Goal: Task Accomplishment & Management: Complete application form

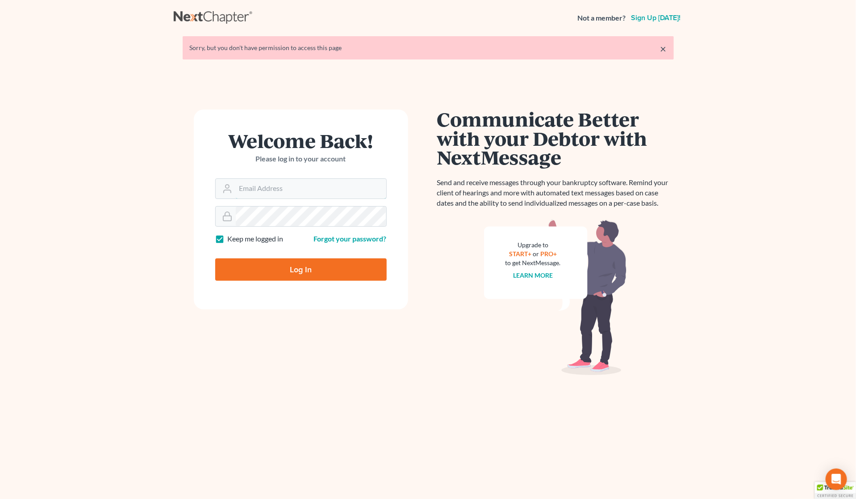
type input "Gary@backuslaw.org"
click at [296, 268] on input "Log In" at bounding box center [301, 269] width 172 height 22
type input "Thinking..."
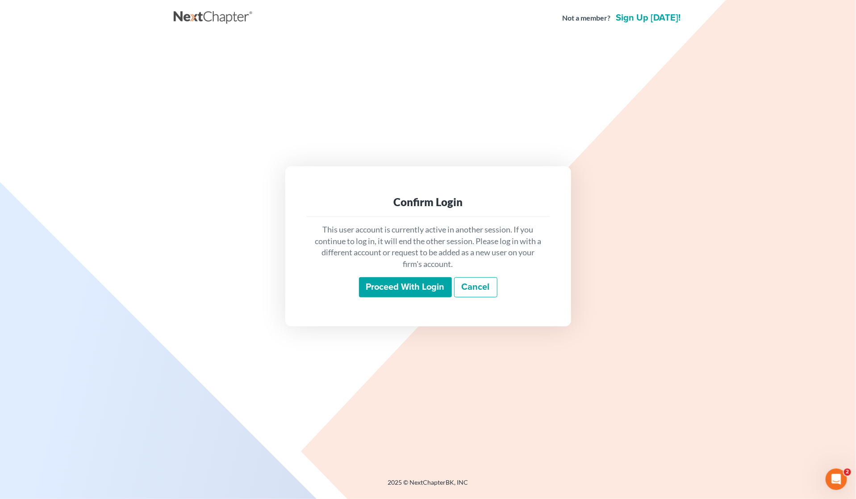
click at [390, 287] on input "Proceed with login" at bounding box center [405, 287] width 93 height 21
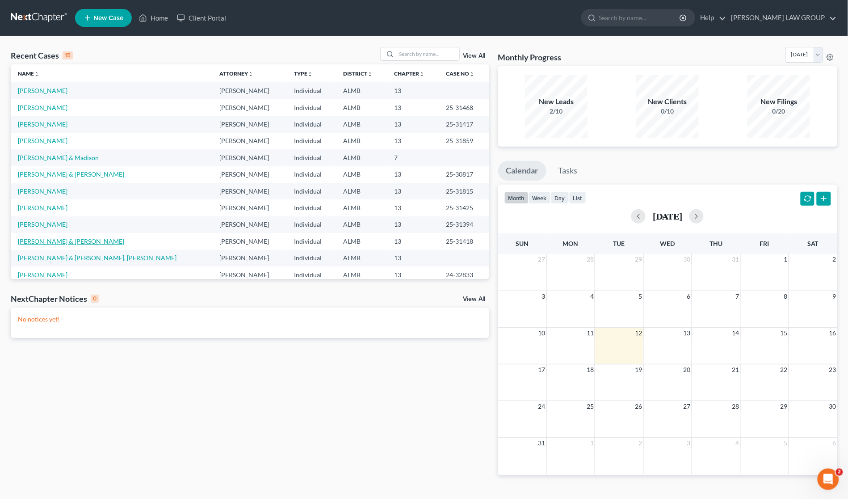
click at [64, 242] on link "[PERSON_NAME] & [PERSON_NAME]" at bounding box center [71, 241] width 106 height 8
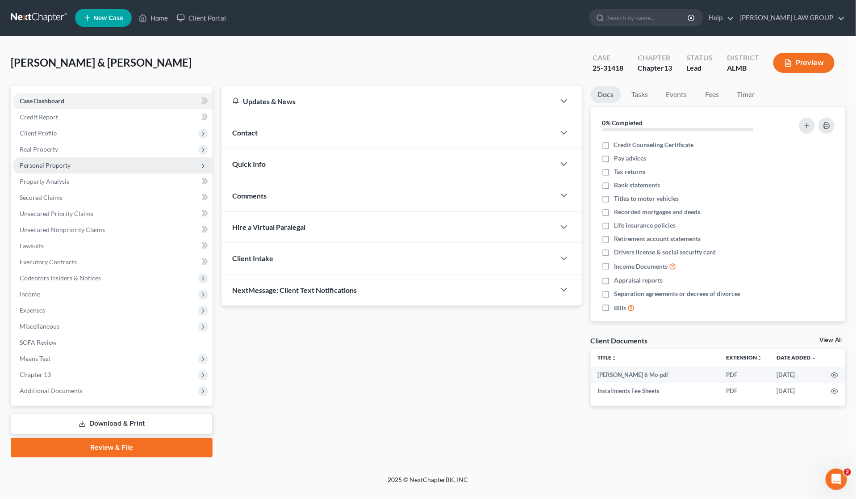
click at [67, 163] on span "Personal Property" at bounding box center [45, 165] width 51 height 8
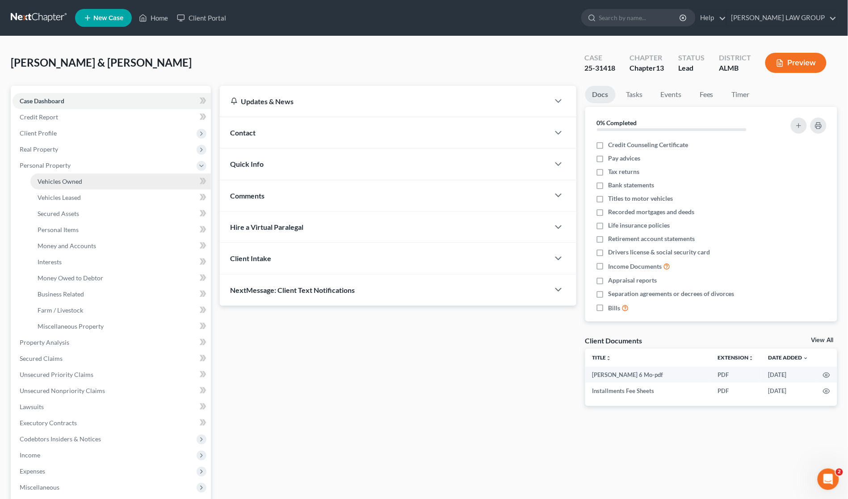
click at [66, 180] on span "Vehicles Owned" at bounding box center [60, 181] width 45 height 8
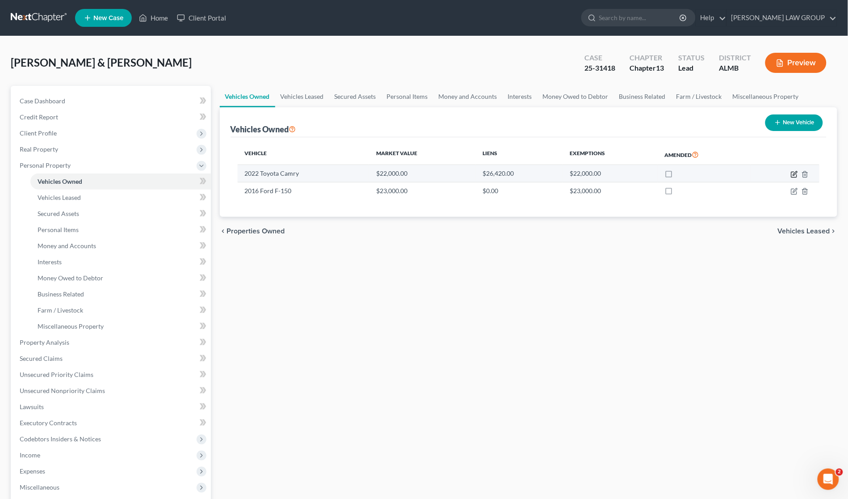
click at [794, 173] on icon "button" at bounding box center [795, 173] width 4 height 4
select select "0"
select select "4"
select select "1"
select select "2"
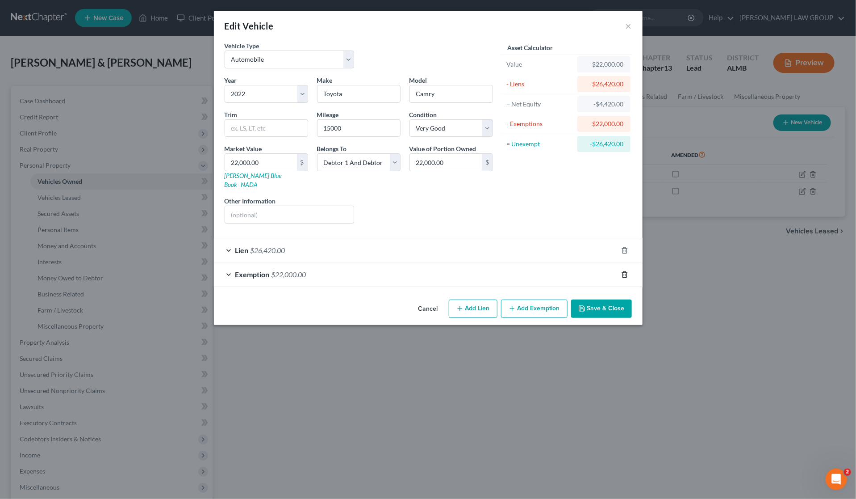
click at [624, 271] on icon "button" at bounding box center [624, 274] width 7 height 7
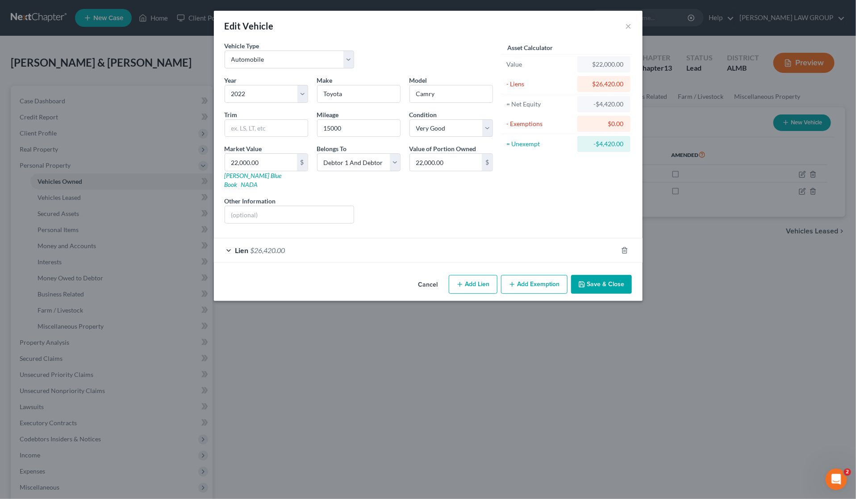
click at [599, 278] on button "Save & Close" at bounding box center [601, 284] width 61 height 19
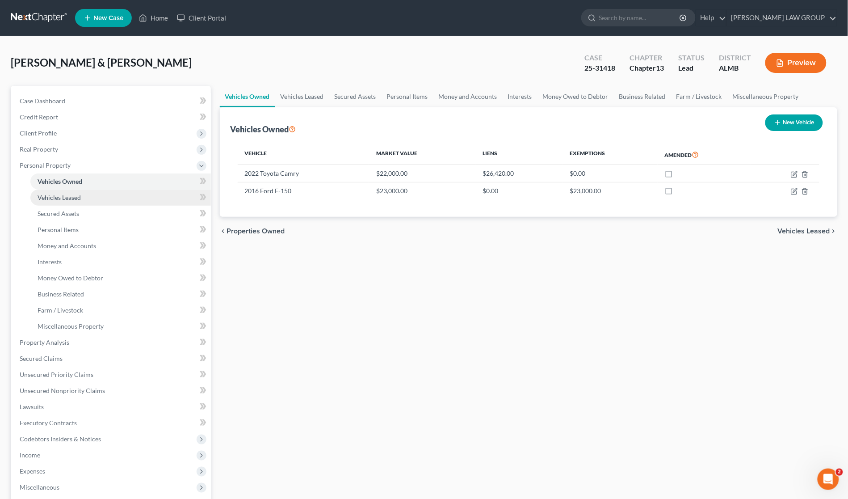
click at [79, 199] on span "Vehicles Leased" at bounding box center [59, 197] width 43 height 8
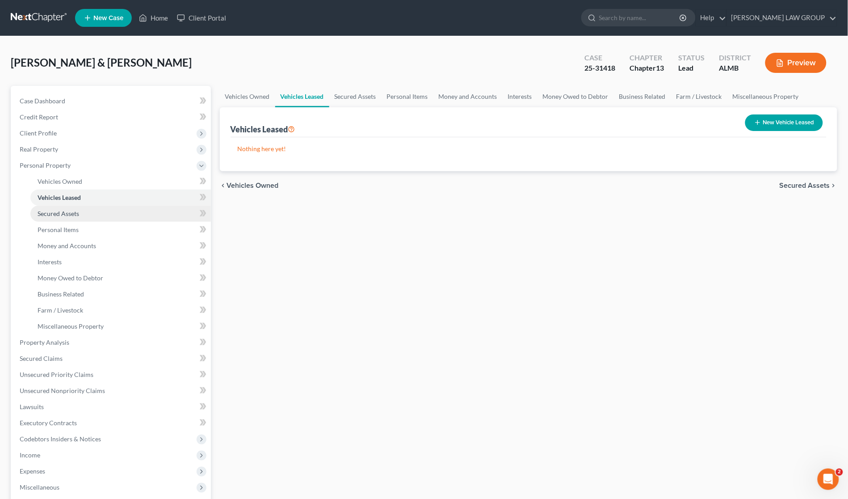
click at [73, 212] on span "Secured Assets" at bounding box center [59, 214] width 42 height 8
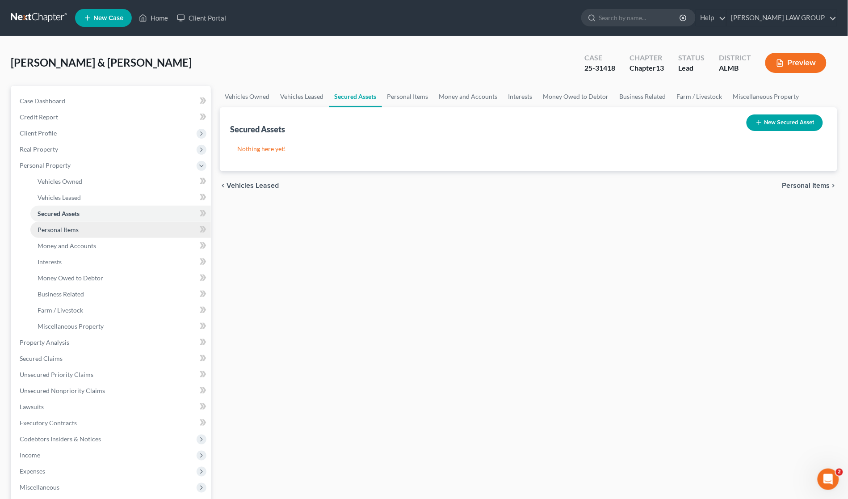
click at [70, 226] on span "Personal Items" at bounding box center [58, 230] width 41 height 8
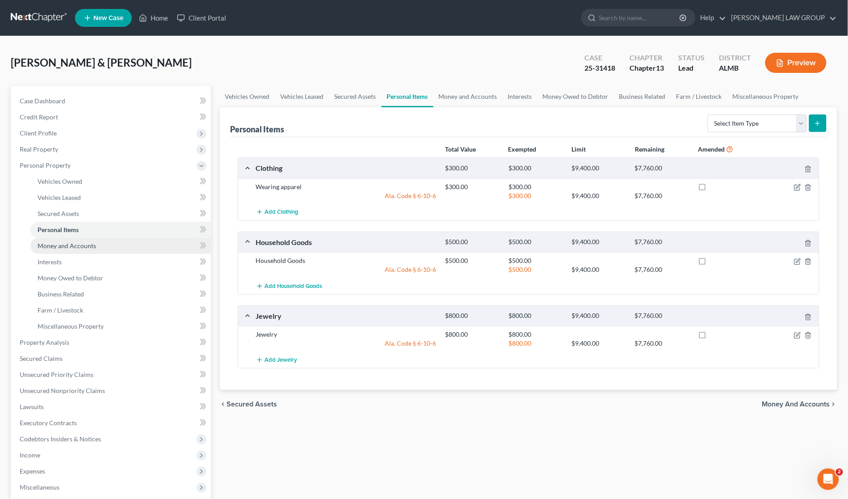
click at [63, 246] on span "Money and Accounts" at bounding box center [67, 246] width 59 height 8
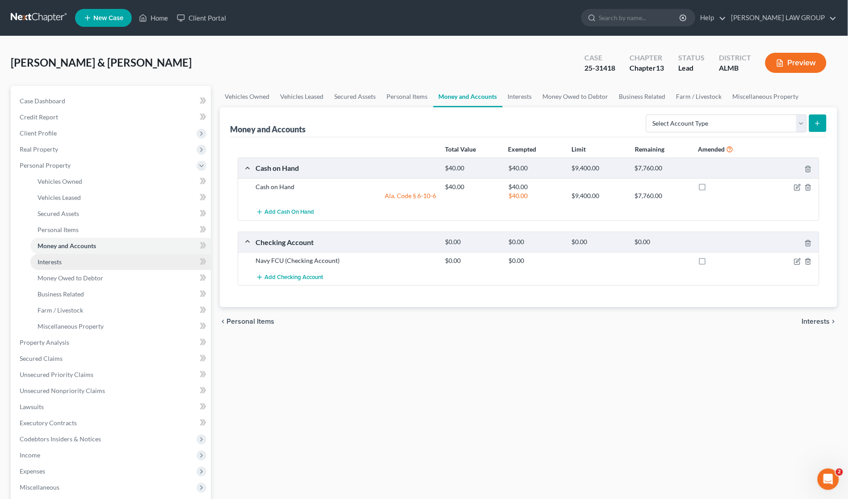
click at [63, 263] on link "Interests" at bounding box center [120, 262] width 180 height 16
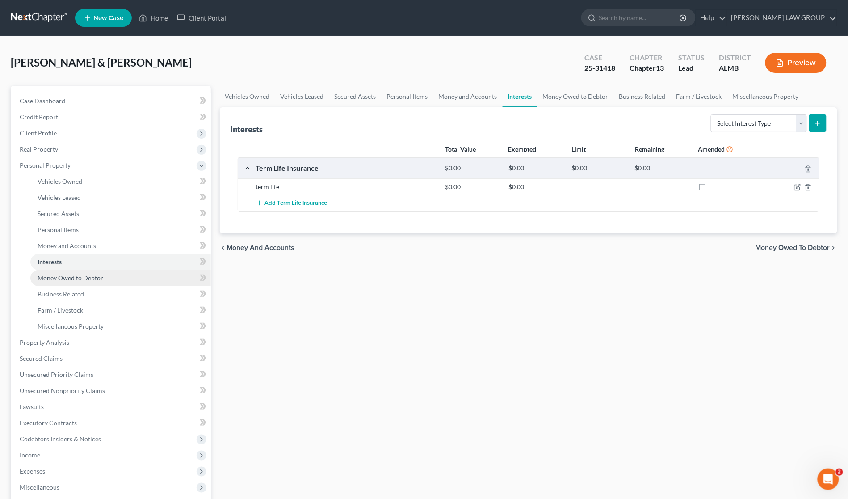
click at [63, 273] on link "Money Owed to Debtor" at bounding box center [120, 278] width 180 height 16
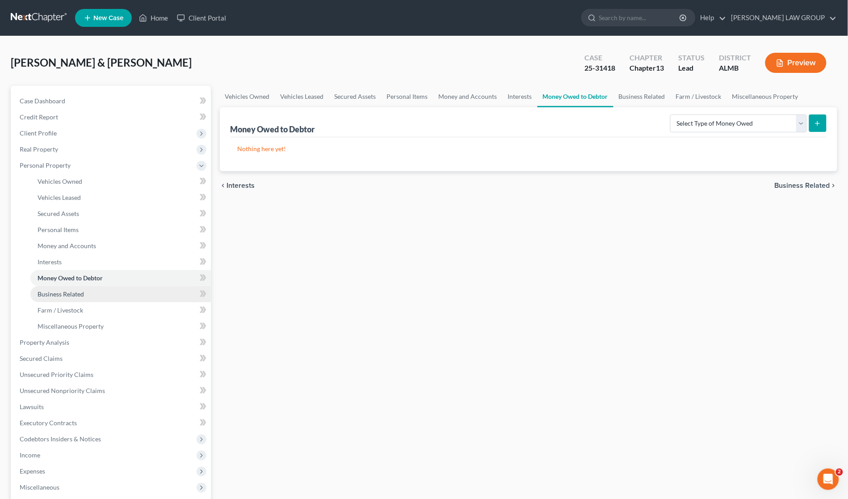
click at [66, 287] on link "Business Related" at bounding box center [120, 294] width 180 height 16
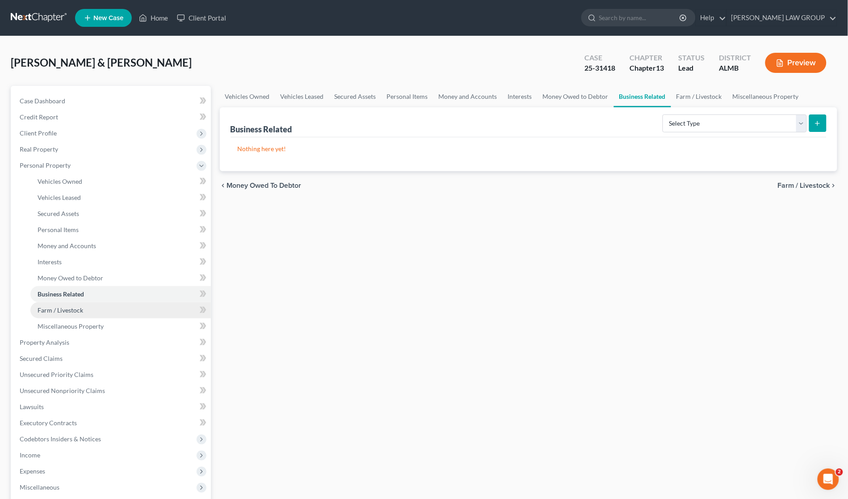
click at [66, 306] on span "Farm / Livestock" at bounding box center [61, 310] width 46 height 8
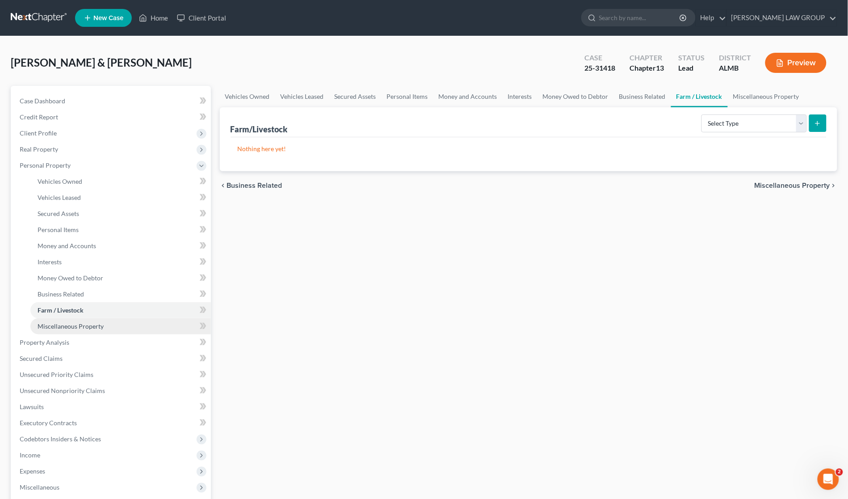
click at [67, 325] on span "Miscellaneous Property" at bounding box center [71, 326] width 66 height 8
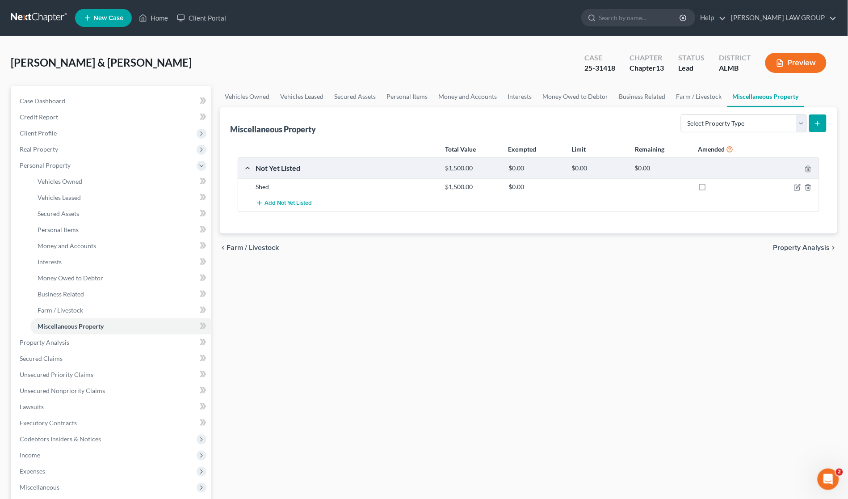
click at [525, 298] on div "Vehicles Owned Vehicles Leased Secured Assets Personal Items Money and Accounts…" at bounding box center [528, 352] width 627 height 532
click at [76, 184] on link "Vehicles Owned" at bounding box center [120, 181] width 180 height 16
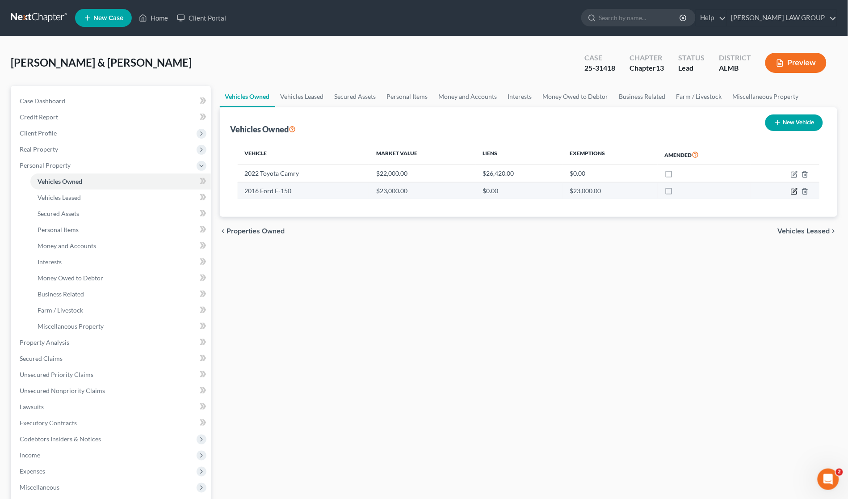
click at [796, 193] on icon "button" at bounding box center [794, 191] width 7 height 7
select select "0"
select select "10"
select select "1"
select select "2"
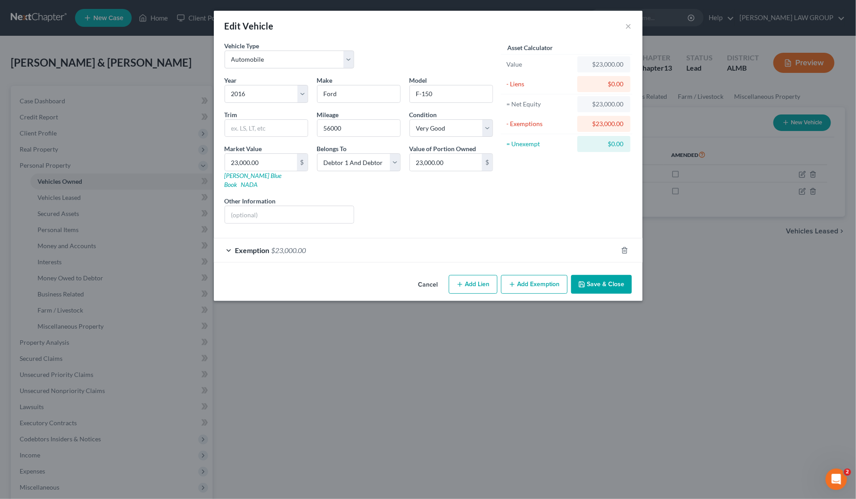
click at [382, 242] on div "Exemption $23,000.00" at bounding box center [416, 250] width 404 height 24
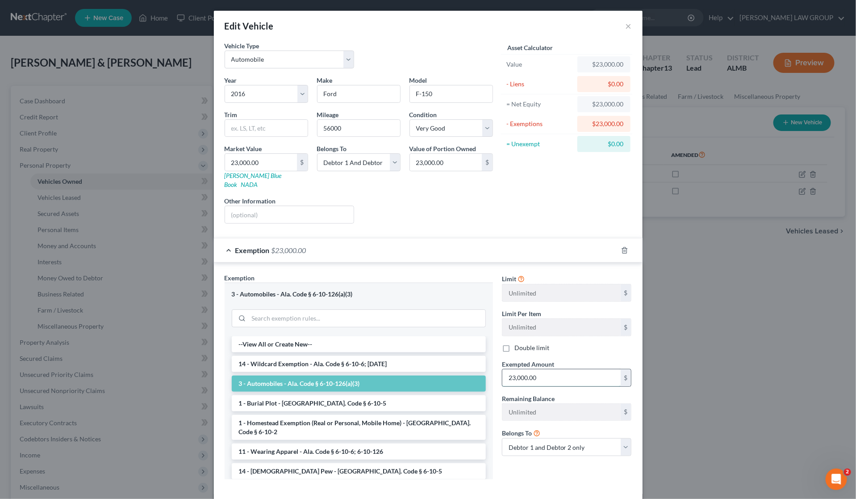
click at [553, 372] on input "23,000.00" at bounding box center [562, 377] width 118 height 17
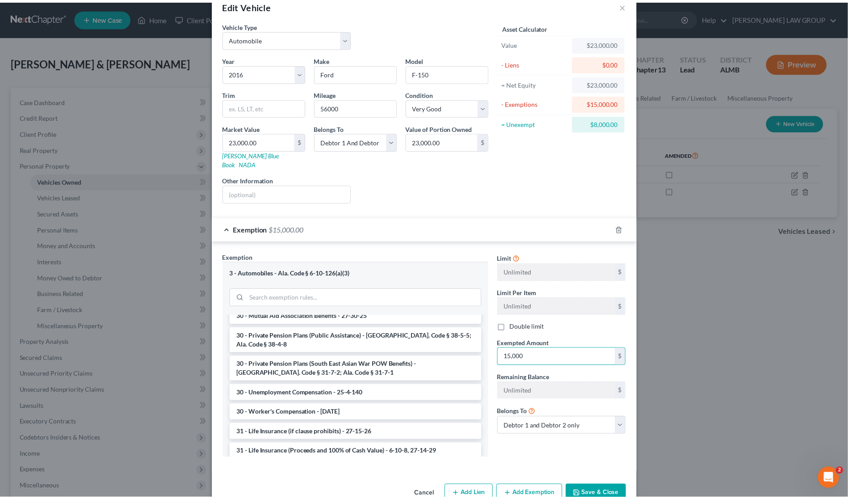
scroll to position [37, 0]
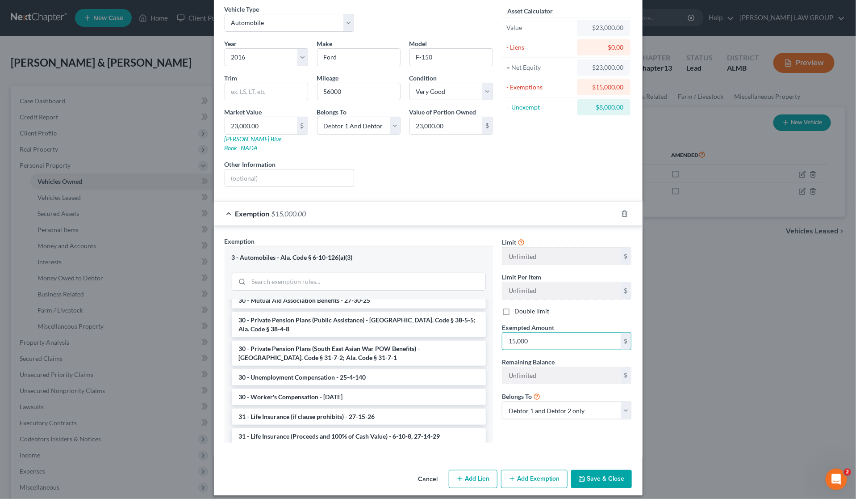
type input "15,000"
click at [595, 470] on button "Save & Close" at bounding box center [601, 479] width 61 height 19
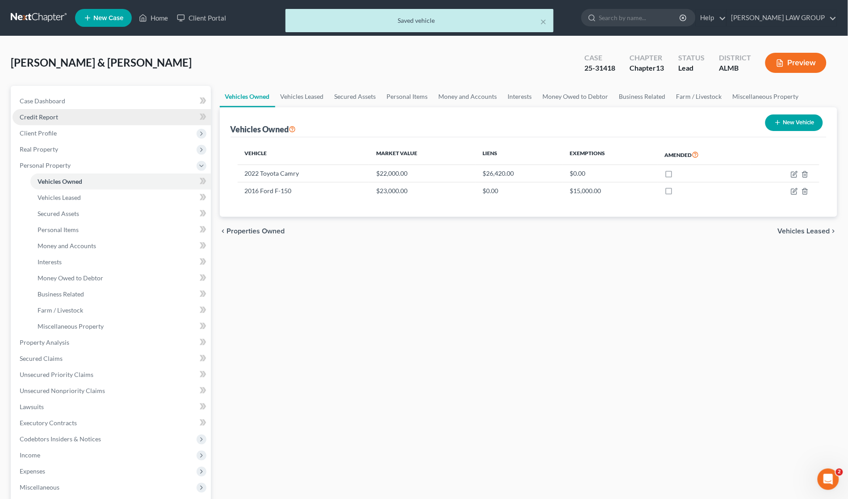
click at [70, 121] on link "Credit Report" at bounding box center [112, 117] width 198 height 16
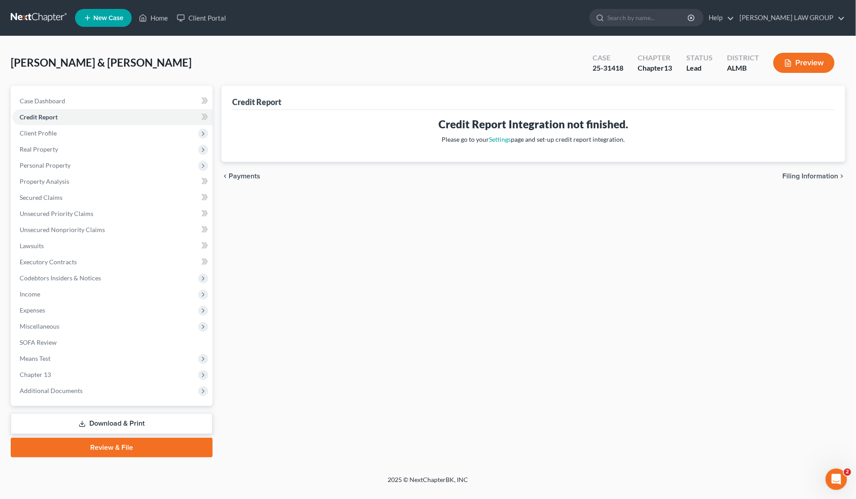
click at [134, 423] on link "Download & Print" at bounding box center [112, 423] width 202 height 21
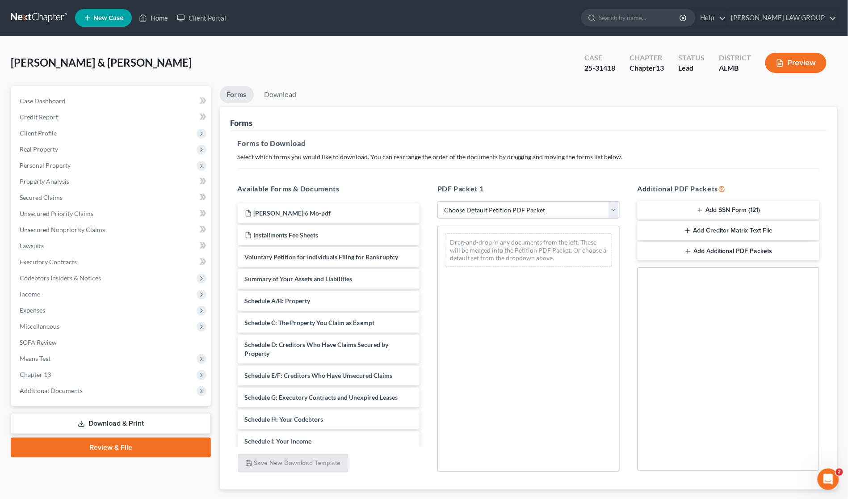
click at [487, 208] on select "Choose Default Petition PDF Packet Complete Bankruptcy Petition (all forms and …" at bounding box center [528, 210] width 182 height 18
select select "2"
click at [437, 201] on select "Choose Default Petition PDF Packet Complete Bankruptcy Petition (all forms and …" at bounding box center [528, 210] width 182 height 18
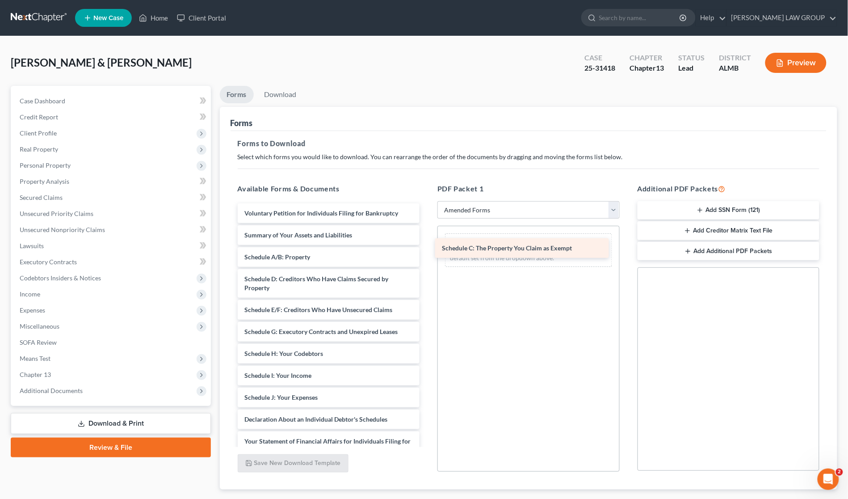
drag, startPoint x: 293, startPoint y: 276, endPoint x: 497, endPoint y: 239, distance: 207.9
click at [427, 239] on div "Schedule C: The Property You Claim as Exempt Voluntary Petition for Individuals…" at bounding box center [329, 390] width 197 height 375
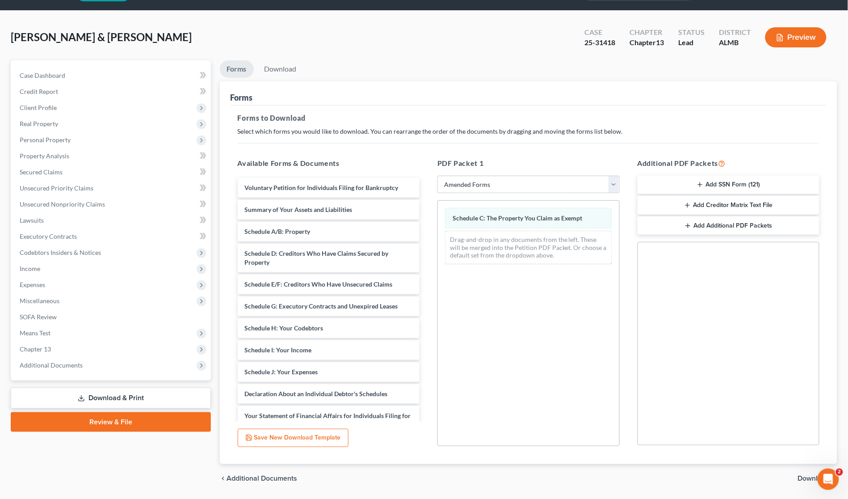
scroll to position [53, 0]
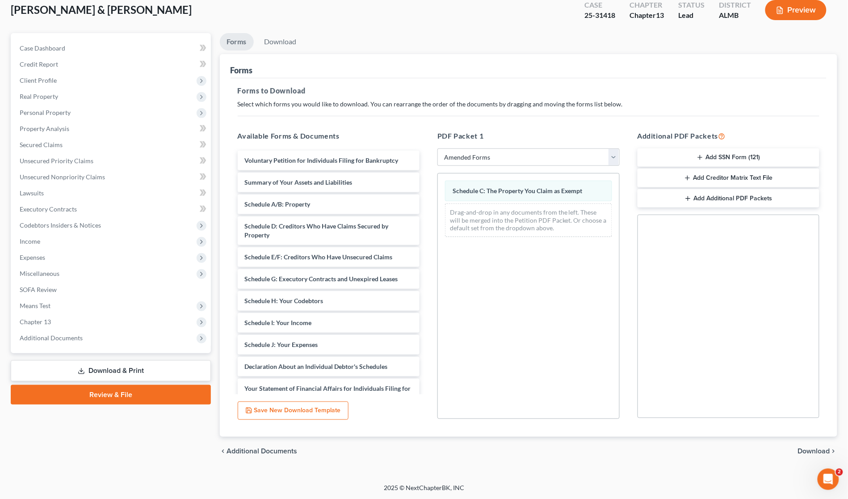
click at [805, 449] on span "Download" at bounding box center [814, 450] width 32 height 7
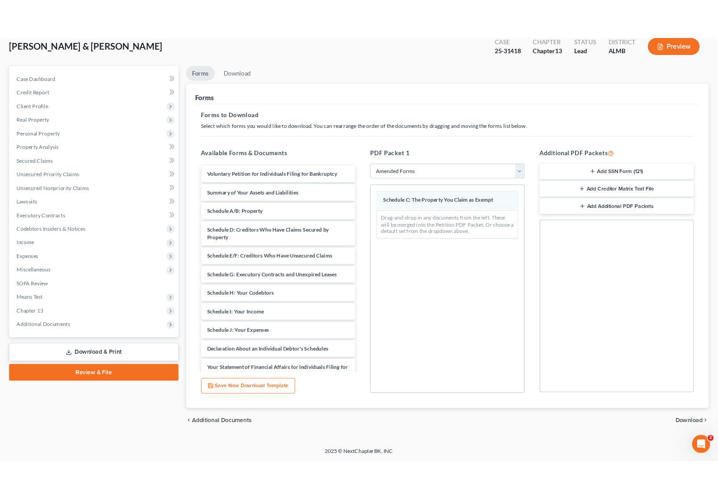
scroll to position [0, 0]
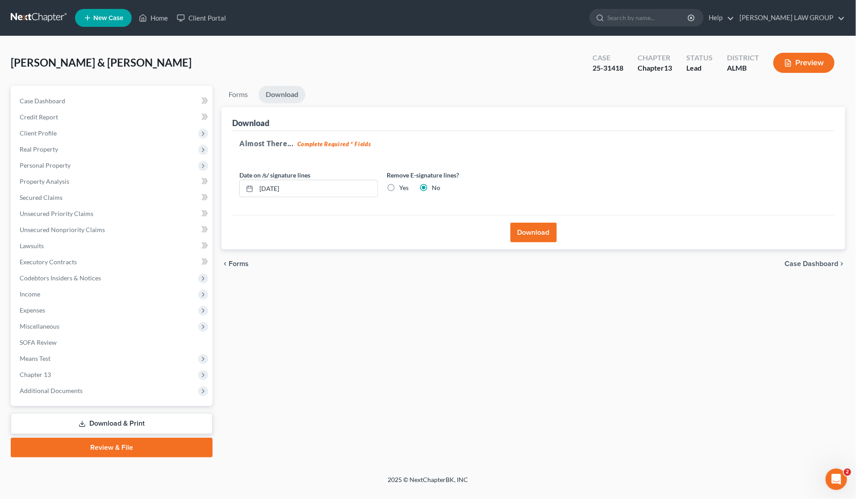
click at [535, 231] on button "Download" at bounding box center [534, 232] width 46 height 20
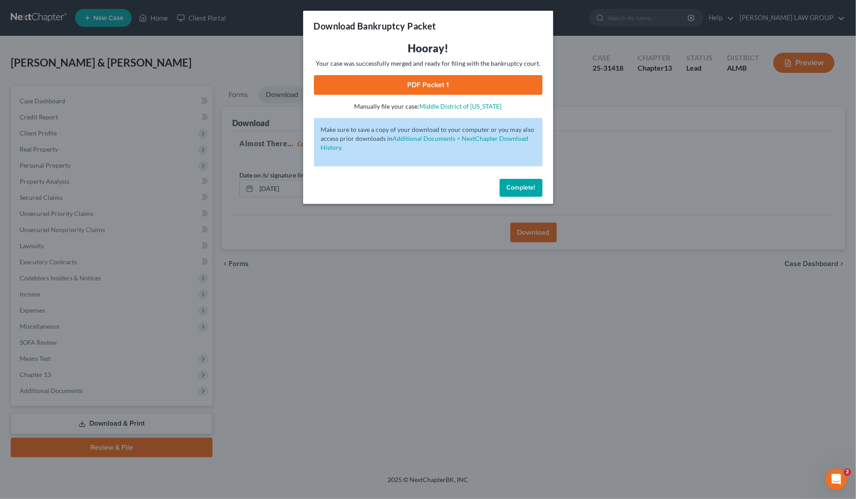
click at [389, 88] on link "PDF Packet 1" at bounding box center [428, 85] width 229 height 20
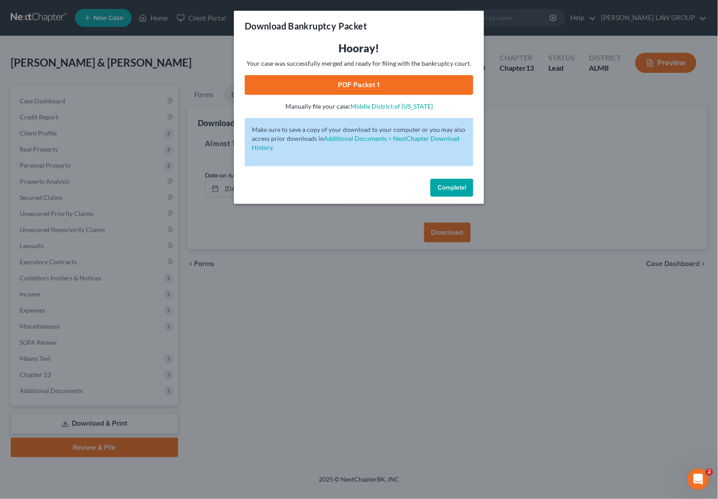
click at [541, 124] on div "Download Bankruptcy Packet Hooray! Your case was successfully merged and ready …" at bounding box center [359, 249] width 718 height 499
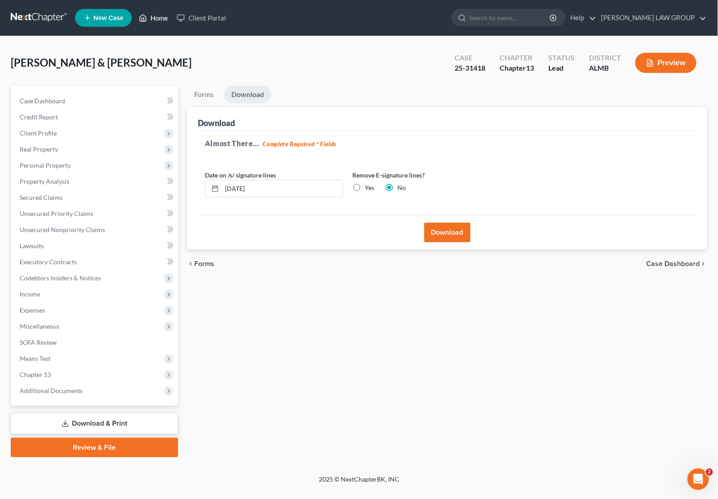
click at [155, 16] on link "Home" at bounding box center [153, 18] width 38 height 16
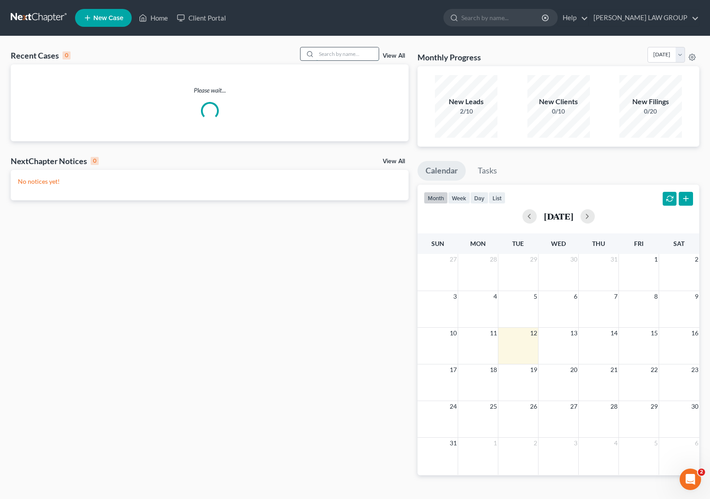
click at [326, 55] on input "search" at bounding box center [347, 53] width 63 height 13
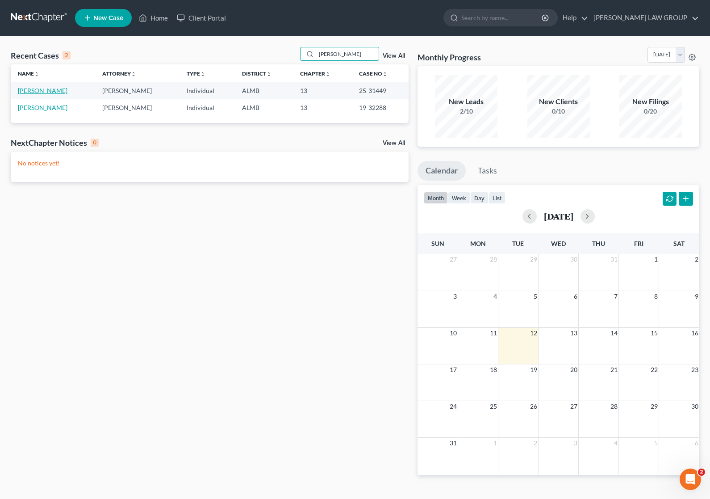
type input "[PERSON_NAME]"
click at [48, 91] on link "[PERSON_NAME]" at bounding box center [43, 91] width 50 height 8
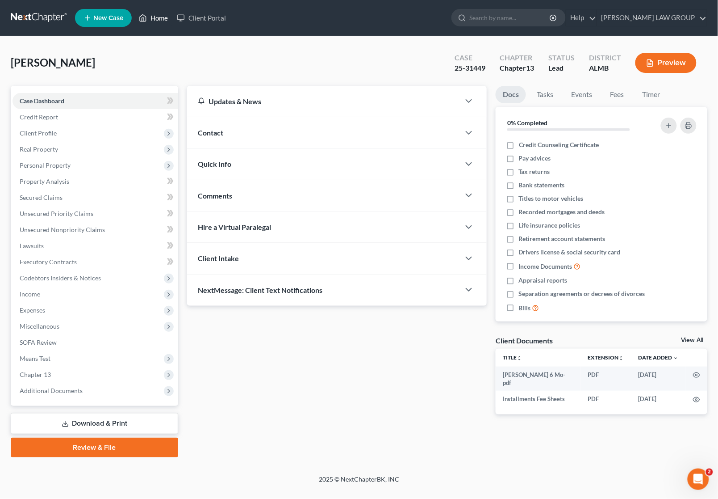
click at [155, 19] on link "Home" at bounding box center [153, 18] width 38 height 16
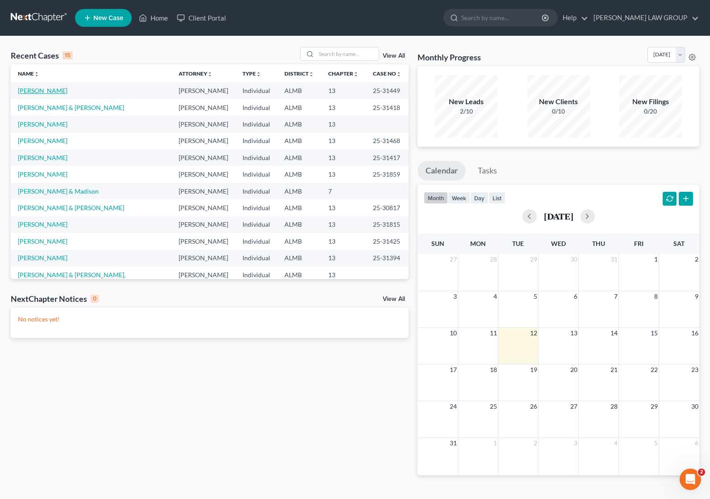
click at [56, 88] on link "[PERSON_NAME]" at bounding box center [43, 91] width 50 height 8
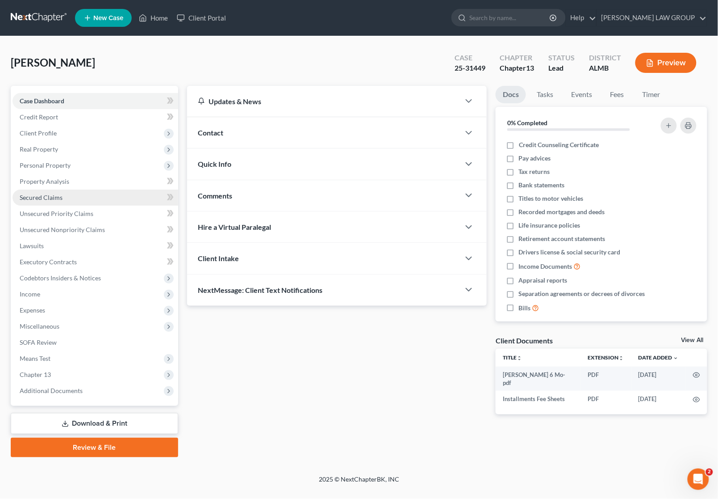
click at [51, 194] on span "Secured Claims" at bounding box center [41, 197] width 43 height 8
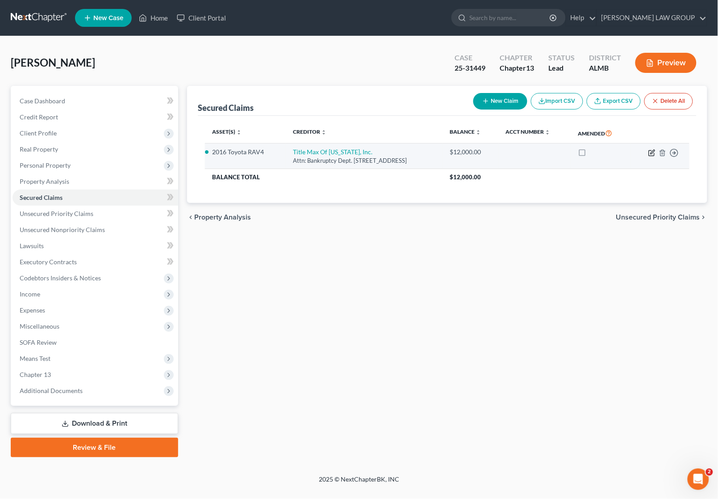
click at [650, 152] on icon "button" at bounding box center [652, 152] width 7 height 7
select select "10"
select select "3"
select select "0"
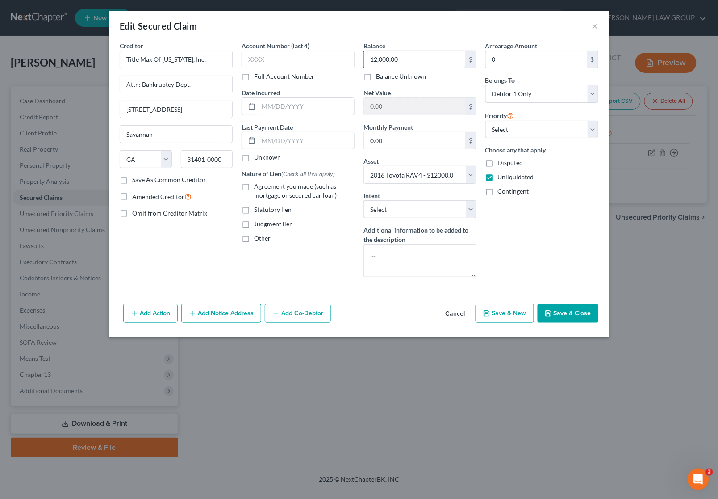
click at [438, 59] on input "12,000.00" at bounding box center [414, 59] width 101 height 17
type input "11,707.57"
click at [560, 315] on button "Save & Close" at bounding box center [568, 313] width 61 height 19
select select
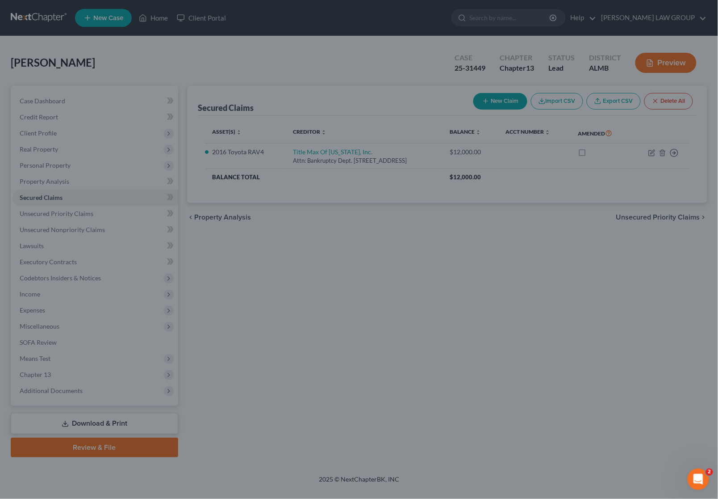
type input "292.43"
select select "3"
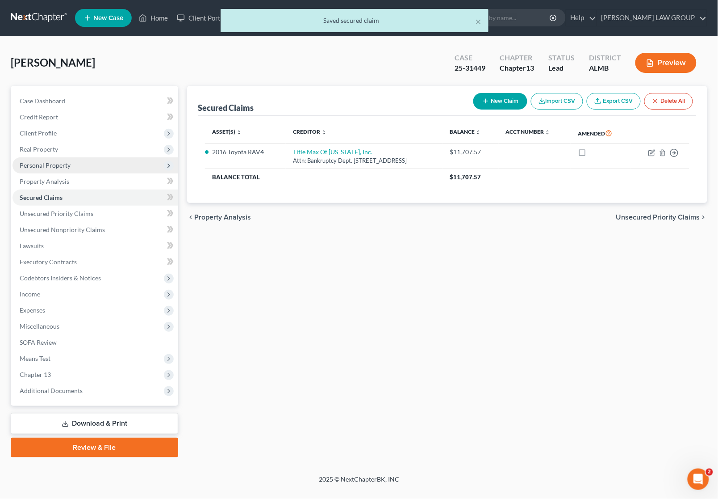
click at [47, 167] on span "Personal Property" at bounding box center [45, 165] width 51 height 8
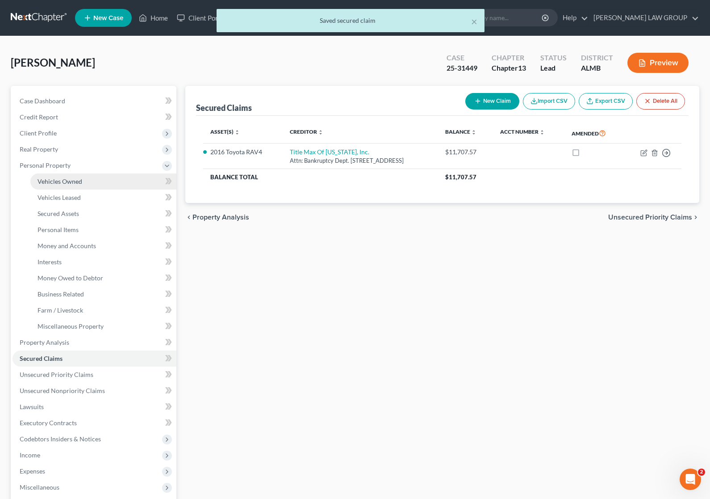
click at [74, 184] on span "Vehicles Owned" at bounding box center [60, 181] width 45 height 8
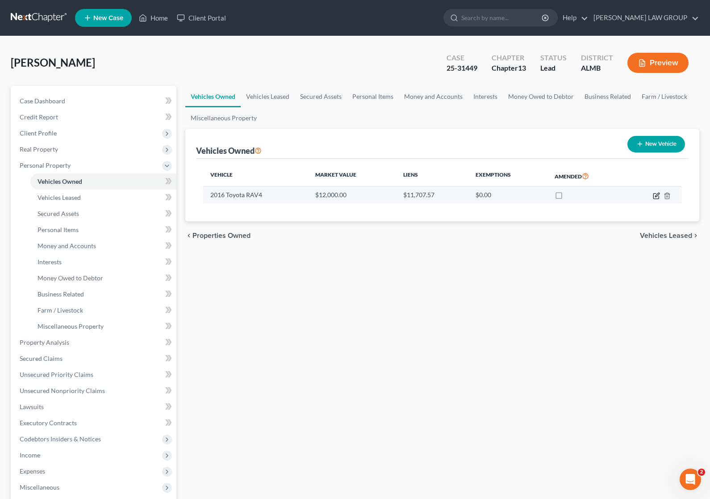
click at [655, 192] on icon "button" at bounding box center [656, 195] width 7 height 7
select select "0"
select select "10"
select select "0"
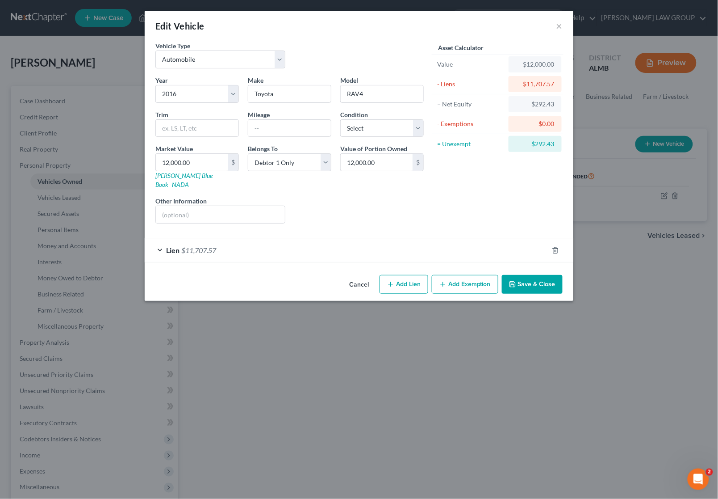
click at [461, 276] on button "Add Exemption" at bounding box center [465, 284] width 67 height 19
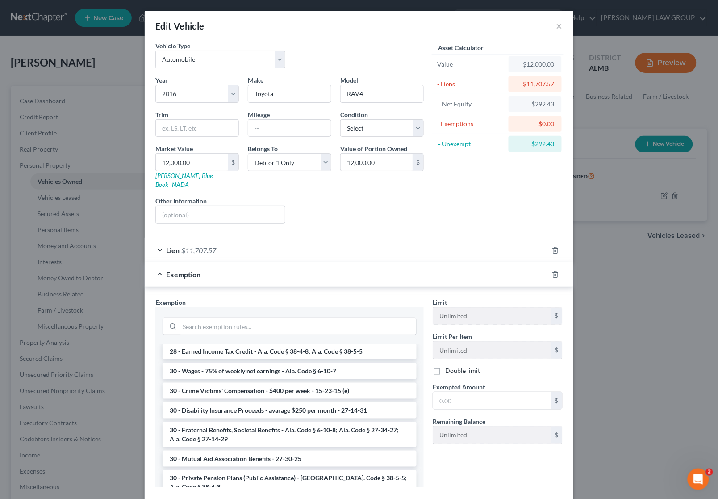
scroll to position [335, 0]
click at [476, 392] on input "text" at bounding box center [492, 400] width 118 height 17
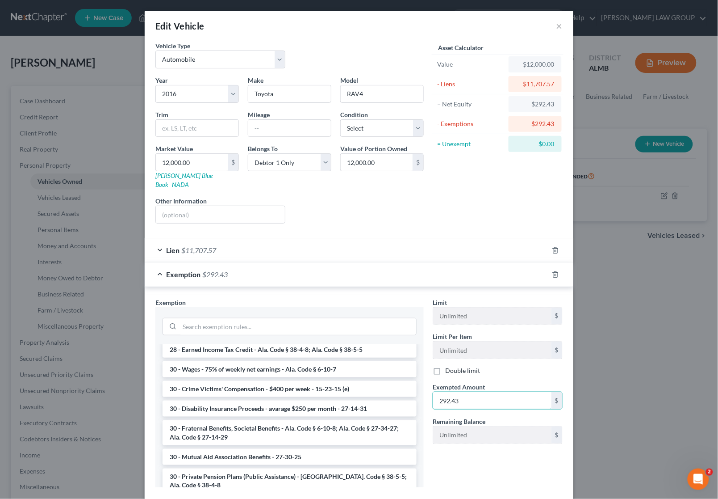
type input "292.43"
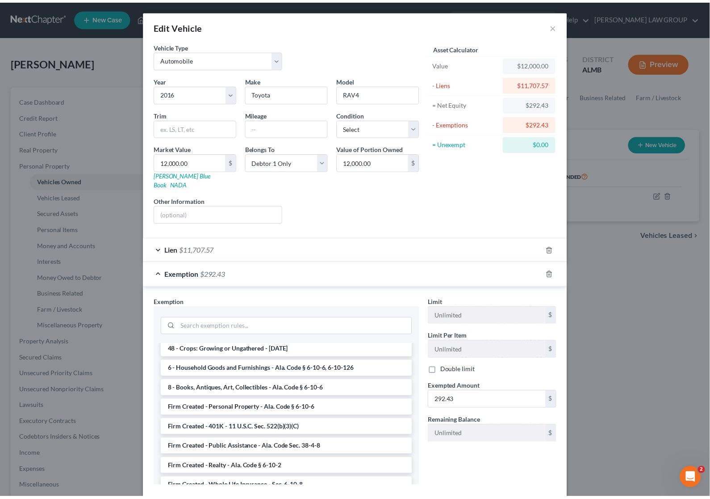
scroll to position [691, 0]
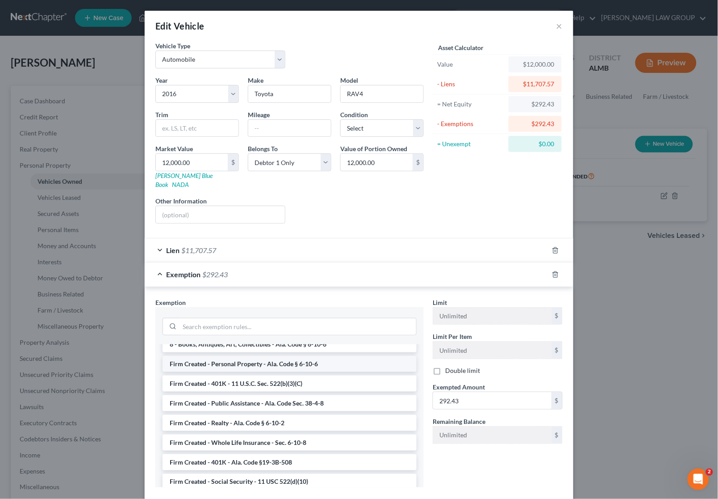
click at [268, 356] on li "Firm Created - Personal Property - Ala. Code § 6-10-6" at bounding box center [290, 364] width 254 height 16
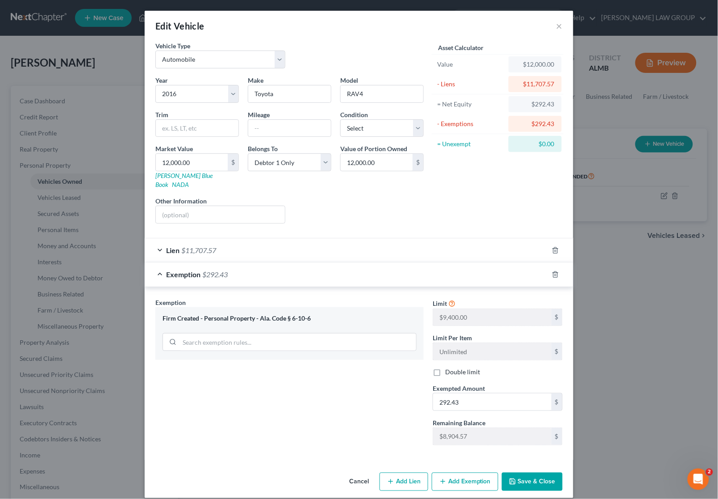
click at [535, 477] on button "Save & Close" at bounding box center [532, 481] width 61 height 19
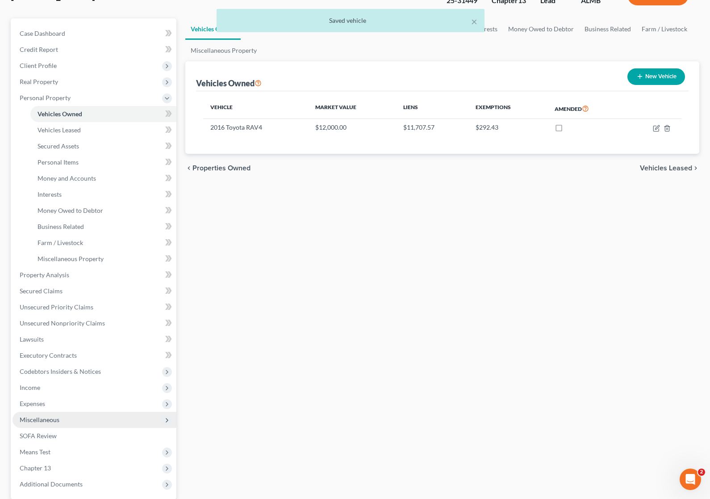
scroll to position [152, 0]
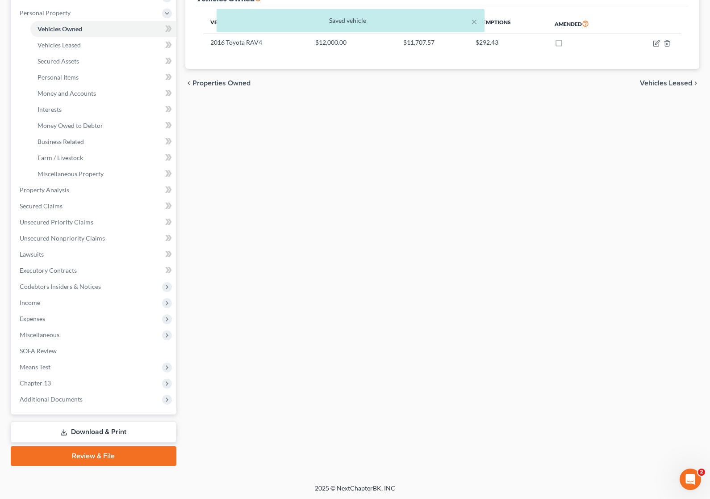
click at [95, 430] on link "Download & Print" at bounding box center [94, 431] width 166 height 21
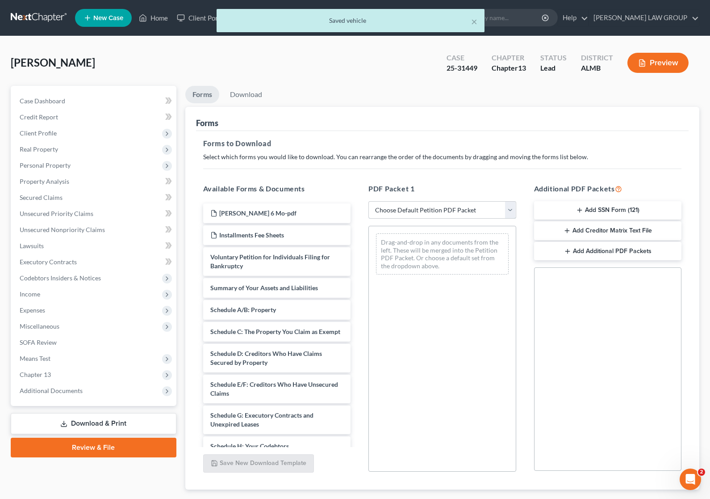
click at [408, 211] on select "Choose Default Petition PDF Packet Complete Bankruptcy Petition (all forms and …" at bounding box center [443, 210] width 148 height 18
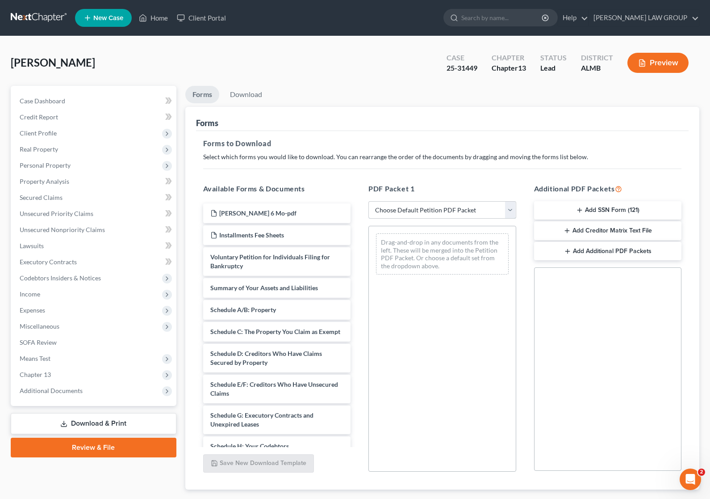
select select "2"
click at [369, 201] on select "Choose Default Petition PDF Packet Complete Bankruptcy Petition (all forms and …" at bounding box center [443, 210] width 148 height 18
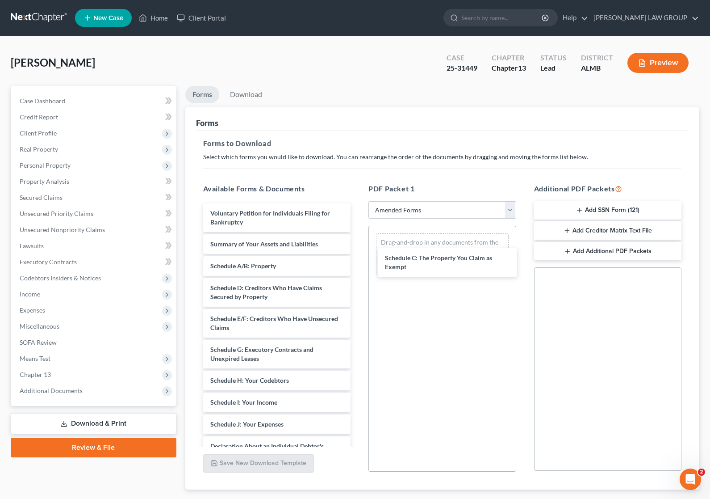
drag, startPoint x: 258, startPoint y: 293, endPoint x: 441, endPoint y: 255, distance: 187.1
click at [358, 254] on div "Schedule C: The Property You Claim as Exempt Voluntary Petition for Individuals…" at bounding box center [277, 413] width 162 height 420
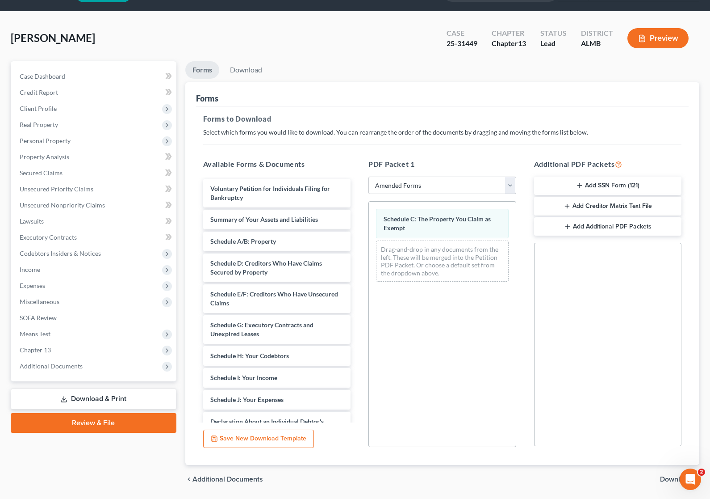
scroll to position [53, 0]
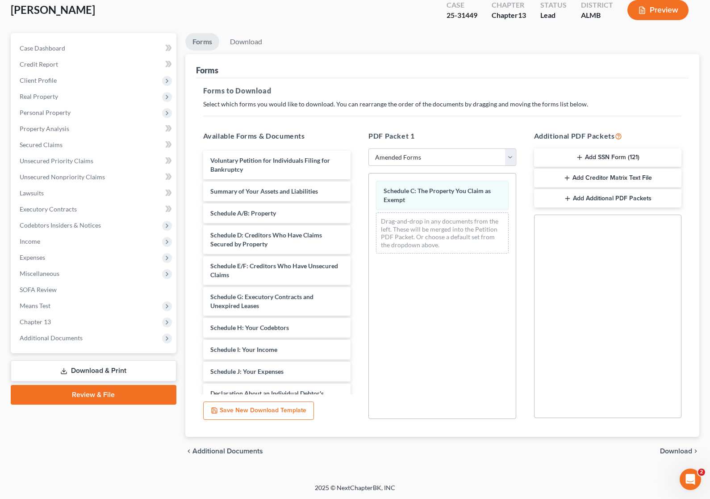
click at [678, 451] on span "Download" at bounding box center [676, 450] width 32 height 7
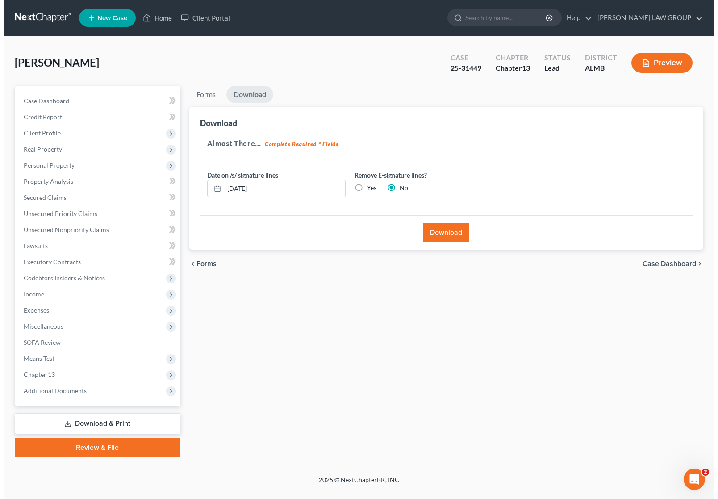
scroll to position [0, 0]
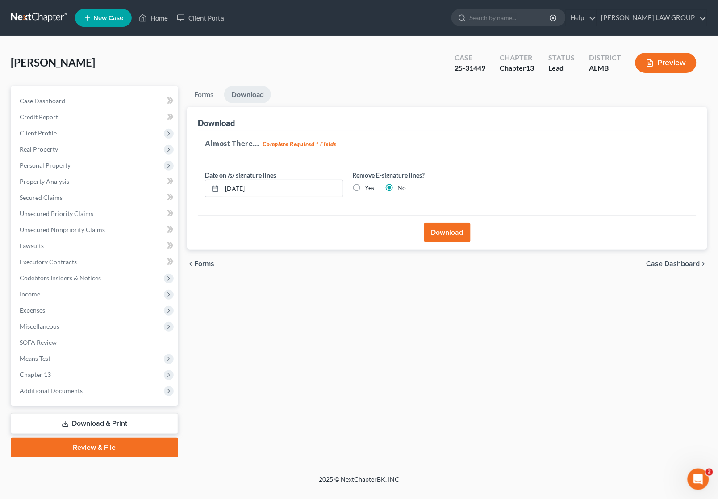
click at [443, 228] on button "Download" at bounding box center [447, 232] width 46 height 20
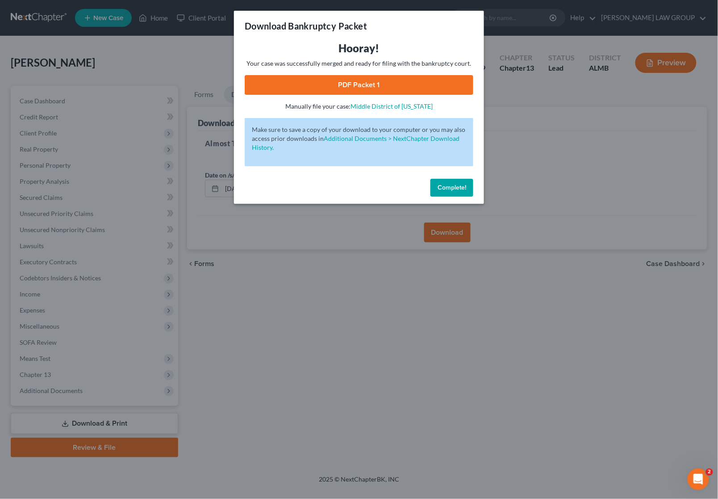
click at [307, 86] on link "PDF Packet 1" at bounding box center [359, 85] width 229 height 20
